Goal: Task Accomplishment & Management: Complete application form

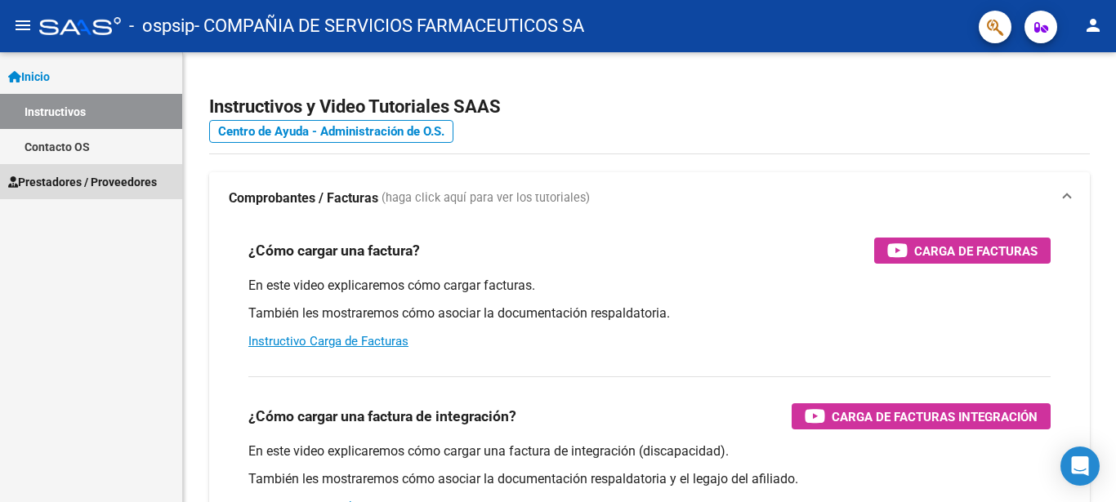
click at [75, 181] on span "Prestadores / Proveedores" at bounding box center [82, 182] width 149 height 18
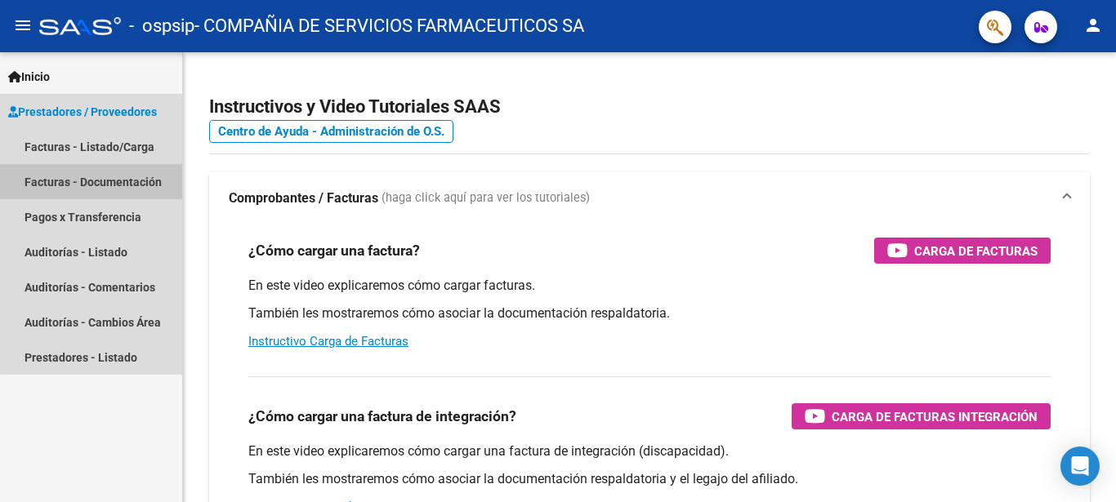
click at [95, 176] on link "Facturas - Documentación" at bounding box center [91, 181] width 182 height 35
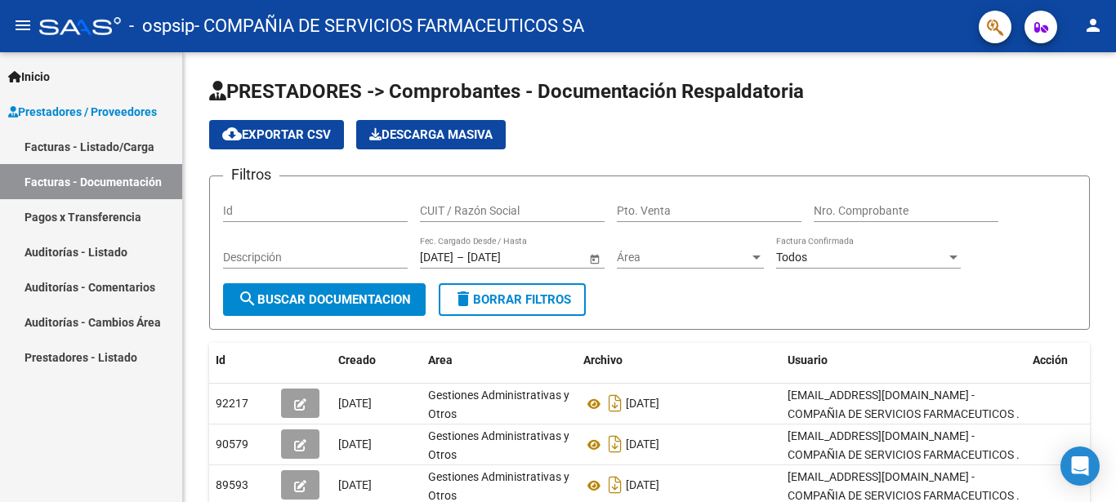
click at [140, 145] on link "Facturas - Listado/Carga" at bounding box center [91, 146] width 182 height 35
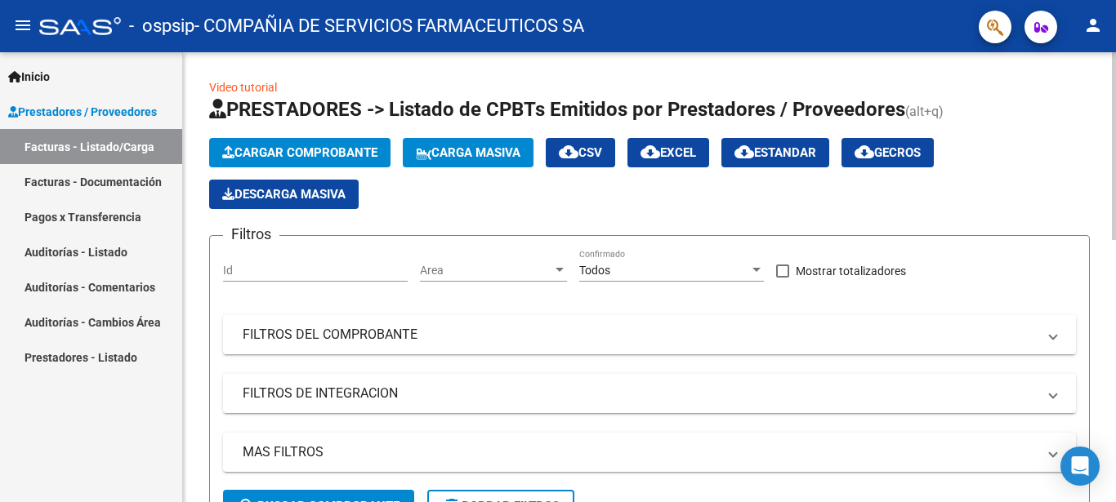
click at [275, 152] on span "Cargar Comprobante" at bounding box center [299, 152] width 155 height 15
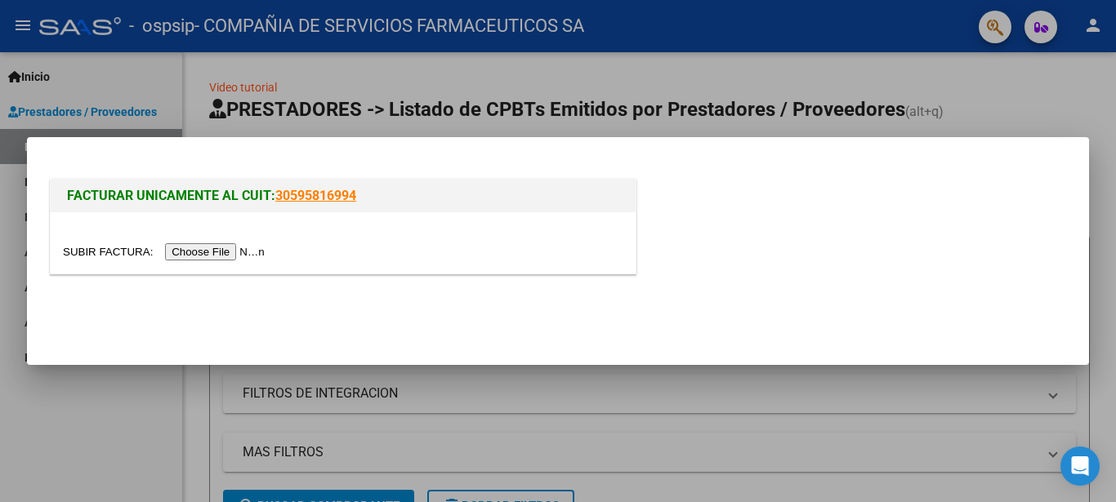
click at [109, 252] on input "file" at bounding box center [166, 251] width 207 height 17
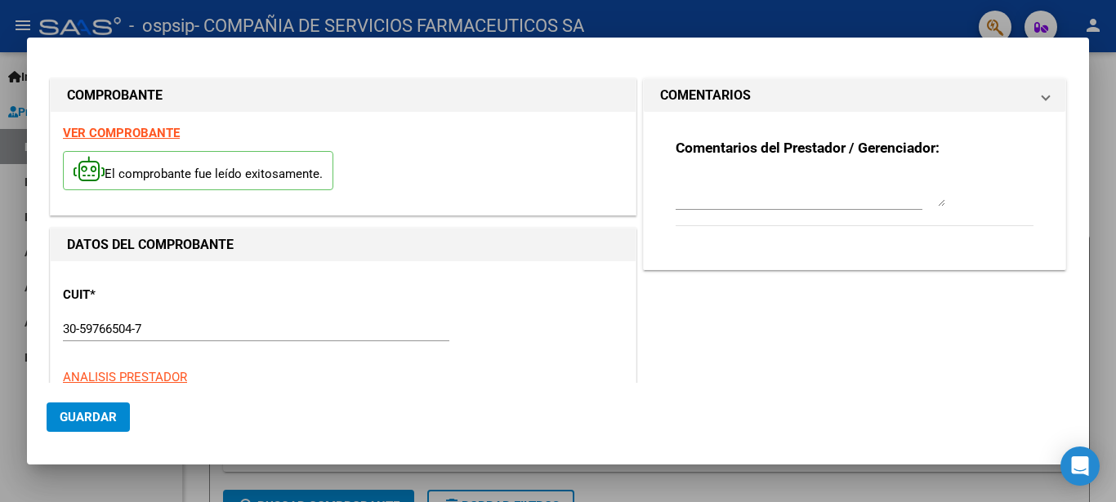
type input "$ 138.429.507,20"
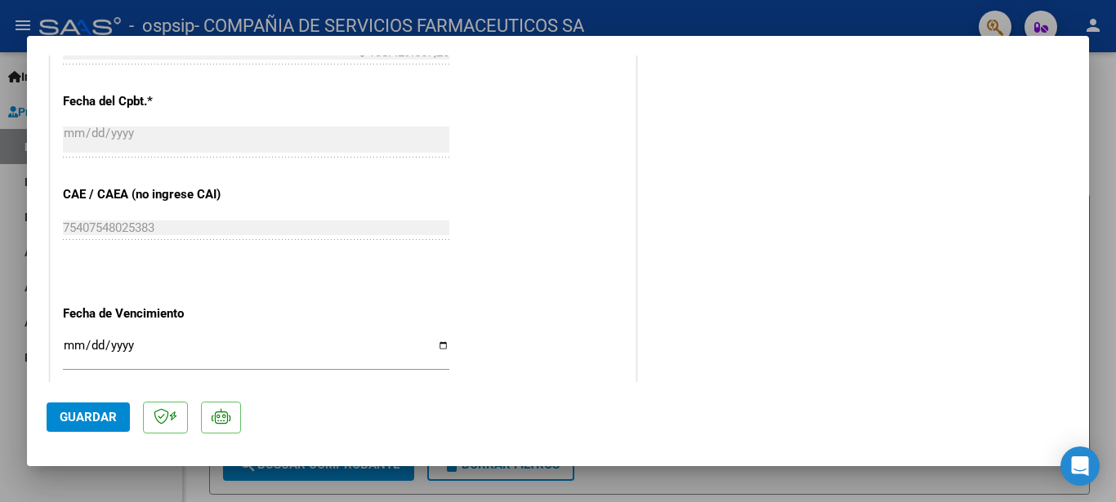
scroll to position [882, 0]
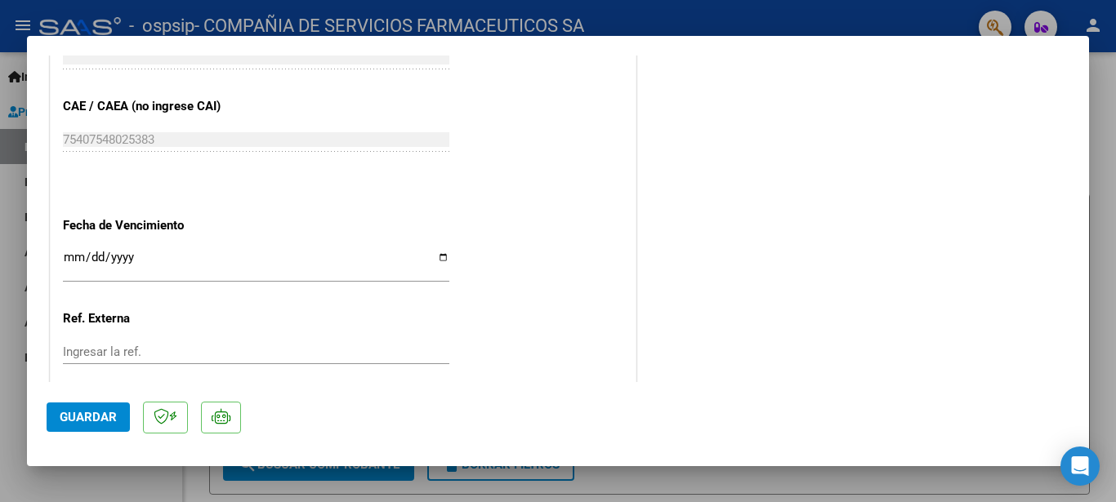
click at [435, 252] on input "Ingresar la fecha" at bounding box center [256, 264] width 386 height 26
type input "[DATE]"
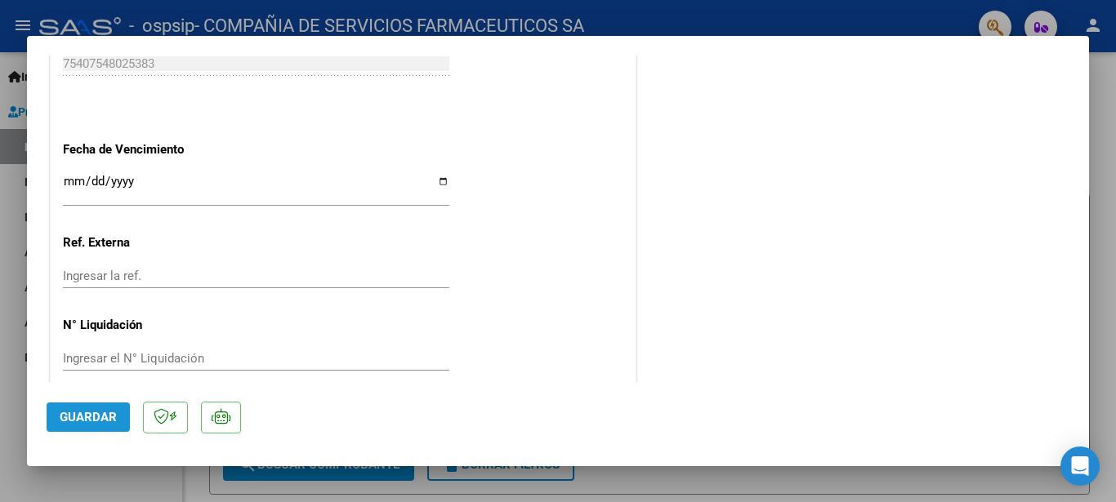
click at [96, 420] on span "Guardar" at bounding box center [88, 417] width 57 height 15
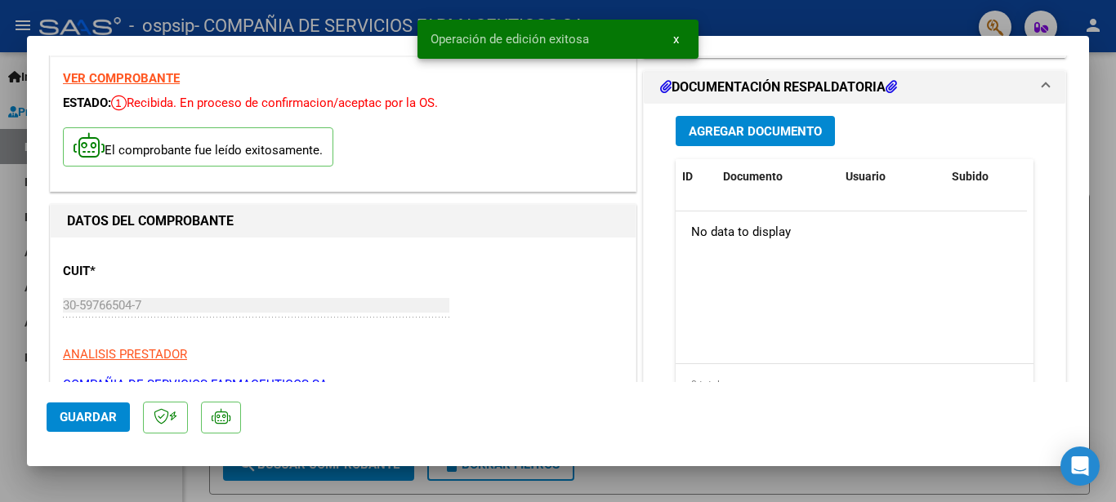
scroll to position [41, 0]
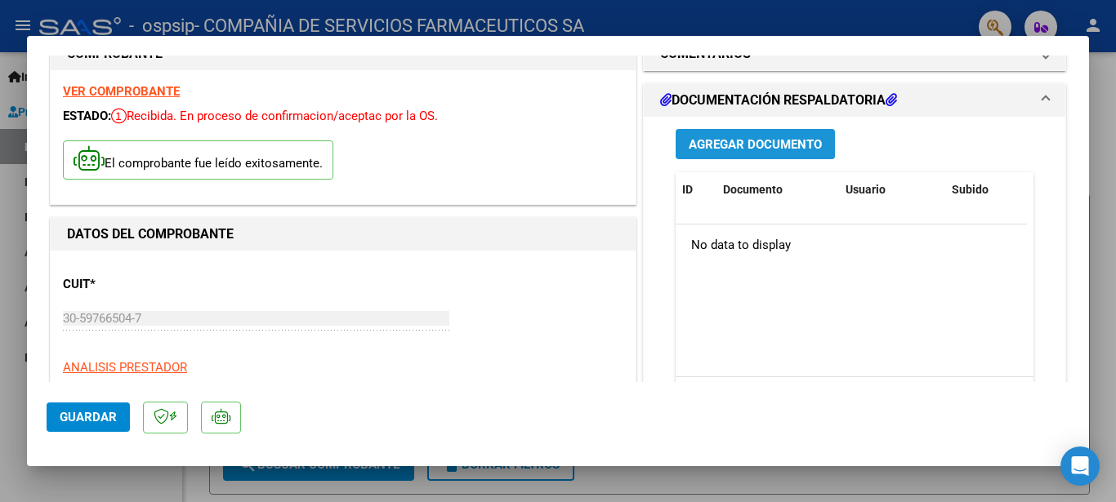
click at [761, 142] on span "Agregar Documento" at bounding box center [755, 144] width 133 height 15
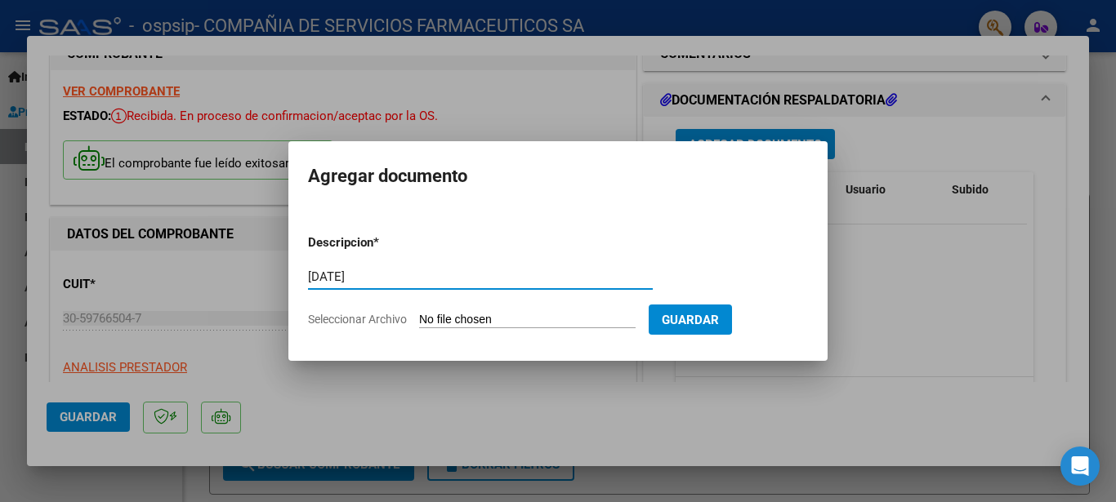
type input "[DATE]"
click at [452, 319] on input "Seleccionar Archivo" at bounding box center [527, 321] width 216 height 16
type input "C:\fakepath\Liq_FB_202509_00663_170008.PDF"
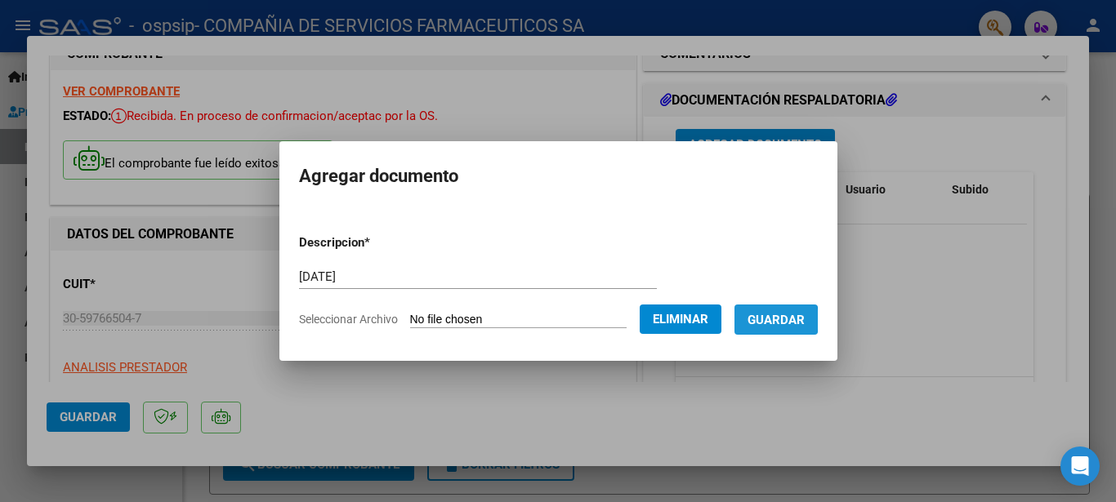
click at [781, 319] on span "Guardar" at bounding box center [775, 320] width 57 height 15
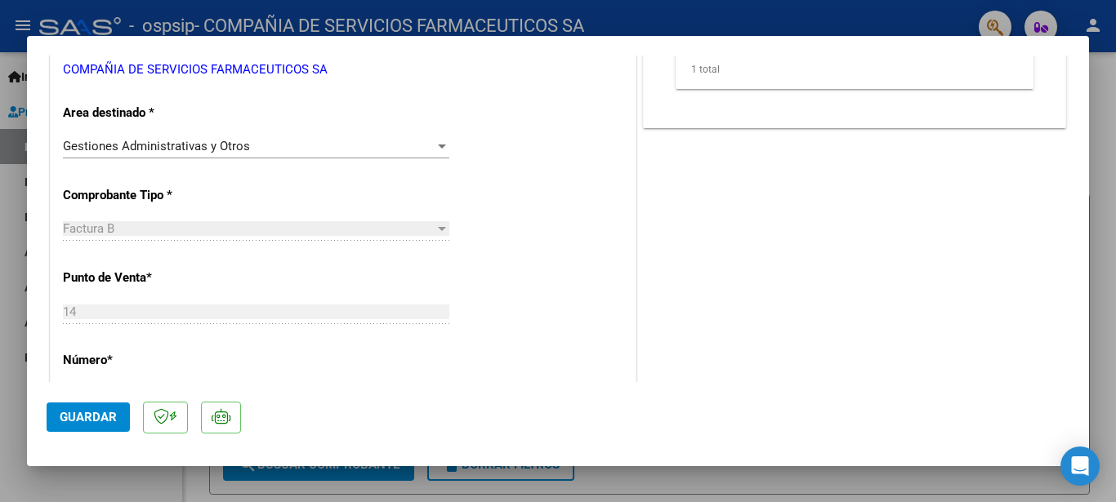
scroll to position [312, 0]
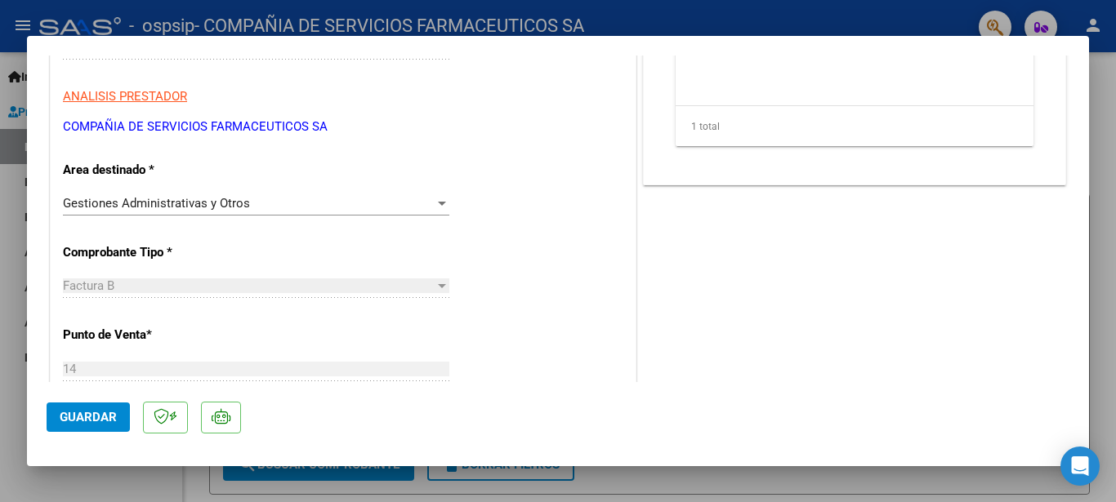
click at [995, 252] on div "COMENTARIOS Comentarios del Prestador / Gerenciador: DOCUMENTACIÓN RESPALDATORI…" at bounding box center [855, 405] width 430 height 1286
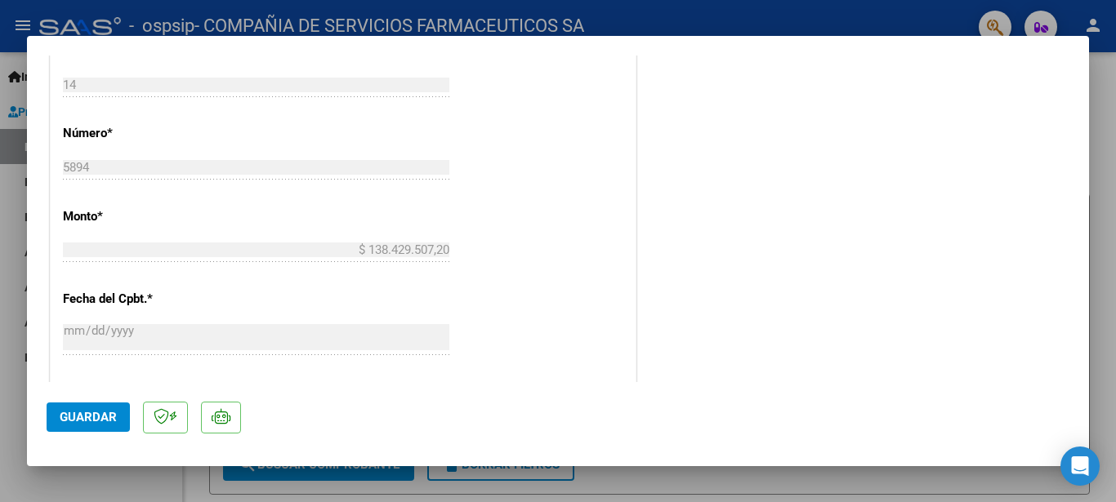
scroll to position [958, 0]
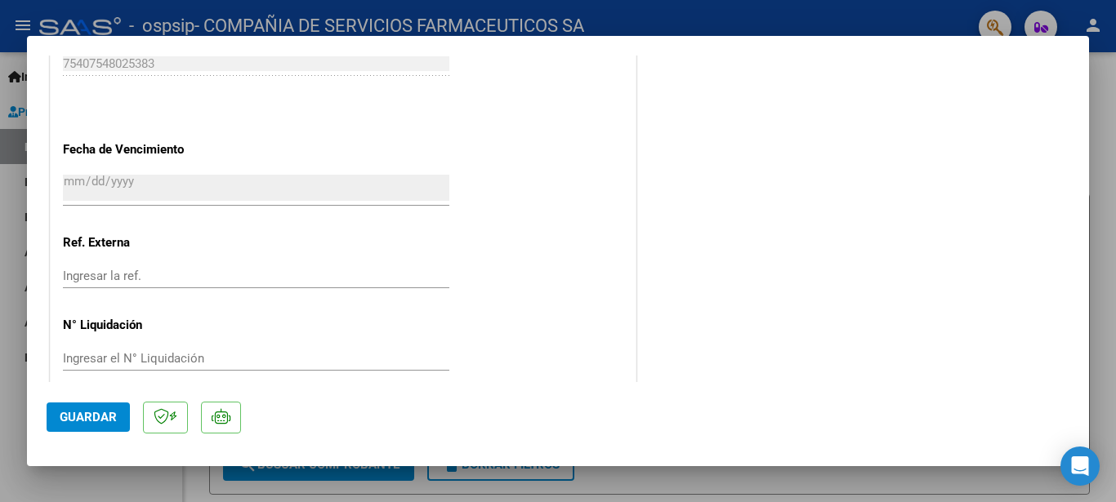
click at [77, 411] on span "Guardar" at bounding box center [88, 417] width 57 height 15
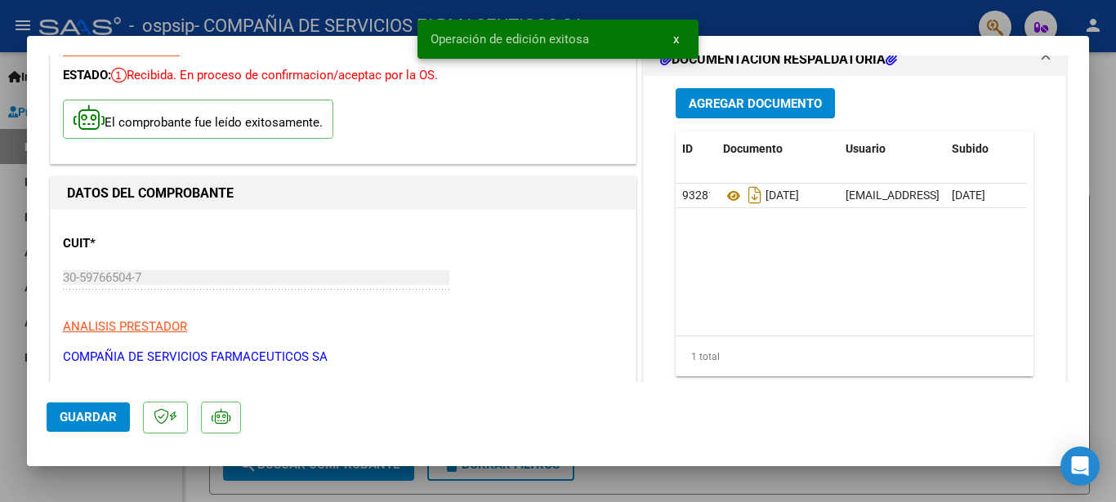
scroll to position [0, 0]
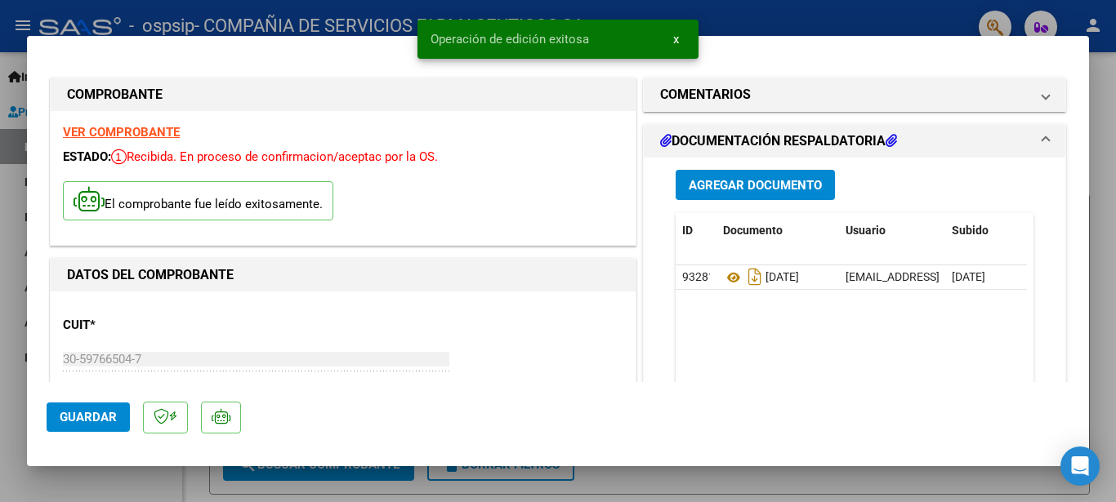
click at [1100, 164] on div at bounding box center [558, 251] width 1116 height 502
type input "$ 0,00"
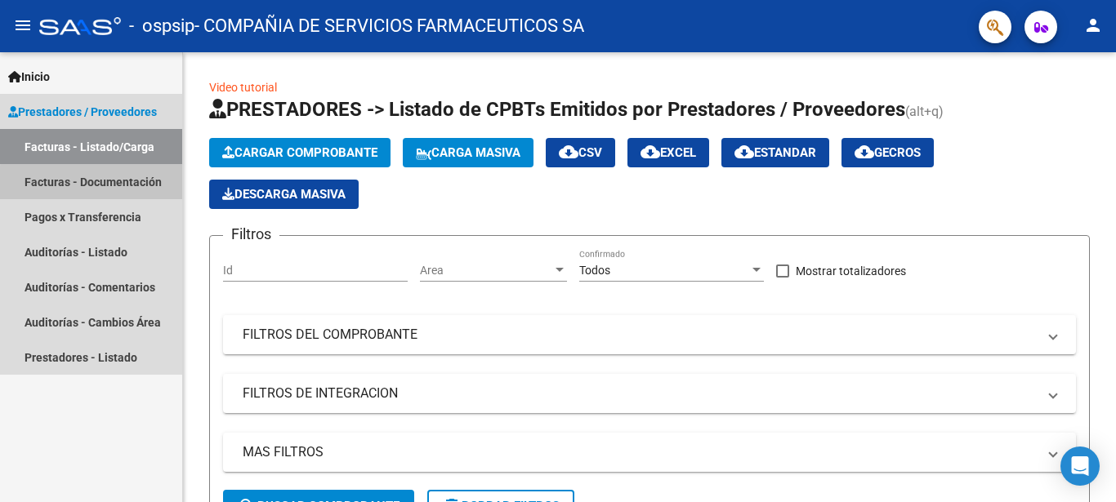
click at [94, 183] on link "Facturas - Documentación" at bounding box center [91, 181] width 182 height 35
